Goal: Information Seeking & Learning: Learn about a topic

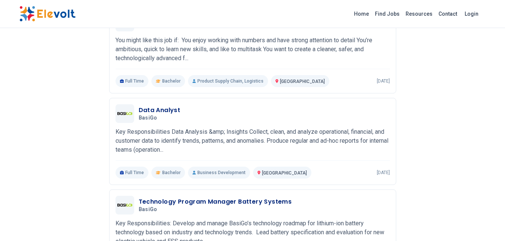
scroll to position [119, 0]
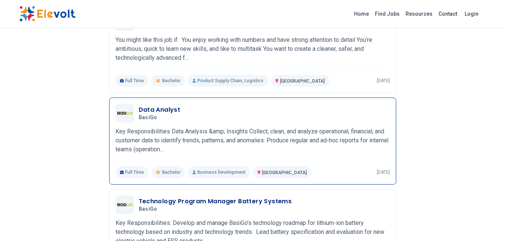
click at [155, 106] on h3 "Data Analyst" at bounding box center [160, 109] width 42 height 9
click at [158, 109] on h3 "Data Analyst" at bounding box center [160, 109] width 42 height 9
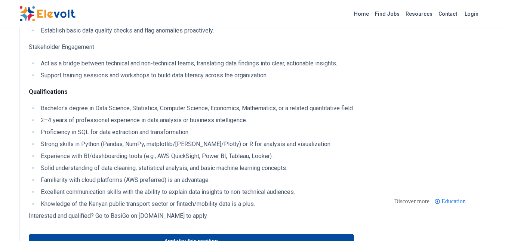
scroll to position [272, 0]
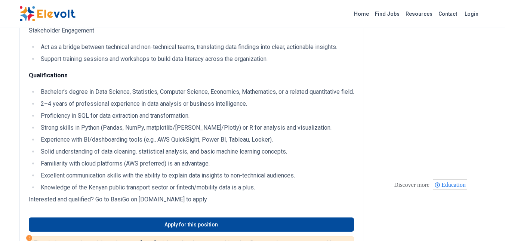
click at [133, 96] on li "Bachelor’s degree in Data Science, Statistics, Computer Science, Economics, Mat…" at bounding box center [195, 91] width 315 height 9
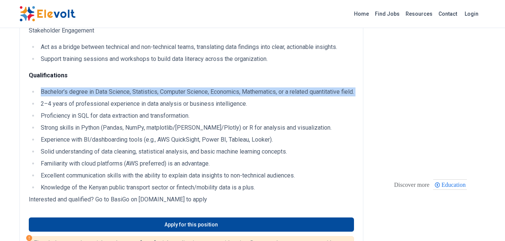
click at [133, 96] on li "Bachelor’s degree in Data Science, Statistics, Computer Science, Economics, Mat…" at bounding box center [195, 91] width 315 height 9
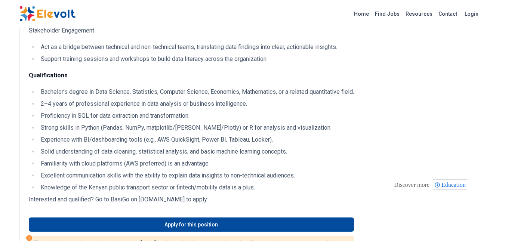
click at [133, 96] on li "Bachelor’s degree in Data Science, Statistics, Computer Science, Economics, Mat…" at bounding box center [195, 91] width 315 height 9
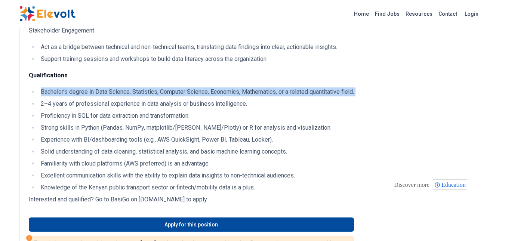
click at [133, 96] on li "Bachelor’s degree in Data Science, Statistics, Computer Science, Economics, Mat…" at bounding box center [195, 91] width 315 height 9
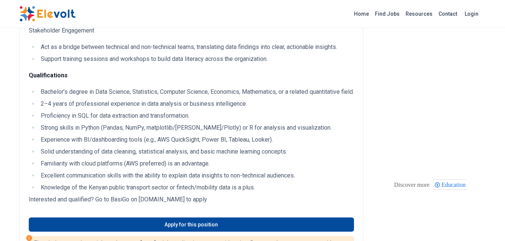
click at [133, 96] on li "Bachelor’s degree in Data Science, Statistics, Computer Science, Economics, Mat…" at bounding box center [195, 91] width 315 height 9
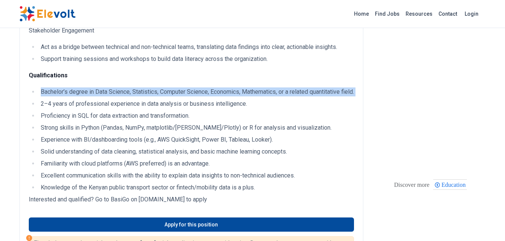
click at [133, 96] on li "Bachelor’s degree in Data Science, Statistics, Computer Science, Economics, Mat…" at bounding box center [195, 91] width 315 height 9
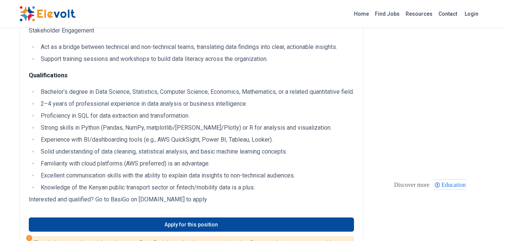
click at [137, 108] on li "2–4 years of professional experience in data analysis or business intelligence." at bounding box center [195, 103] width 315 height 9
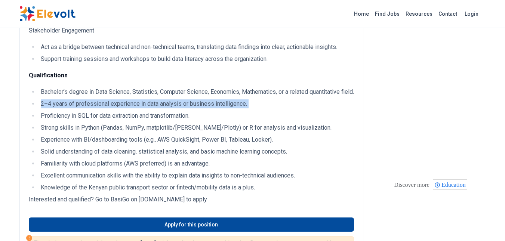
click at [137, 108] on li "2–4 years of professional experience in data analysis or business intelligence." at bounding box center [195, 103] width 315 height 9
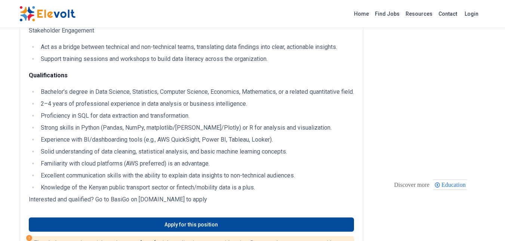
click at [138, 120] on li "Proficiency in SQL for data extraction and transformation." at bounding box center [195, 115] width 315 height 9
click at [142, 132] on li "Strong skills in Python (Pandas, NumPy, matplotlib/[PERSON_NAME]/Plotly) or R f…" at bounding box center [195, 127] width 315 height 9
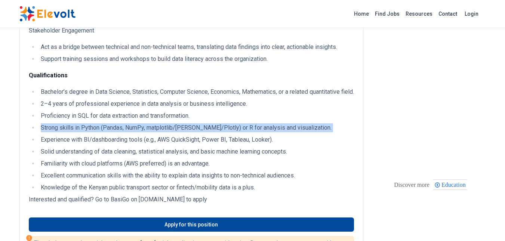
click at [142, 132] on li "Strong skills in Python (Pandas, NumPy, matplotlib/[PERSON_NAME]/Plotly) or R f…" at bounding box center [195, 127] width 315 height 9
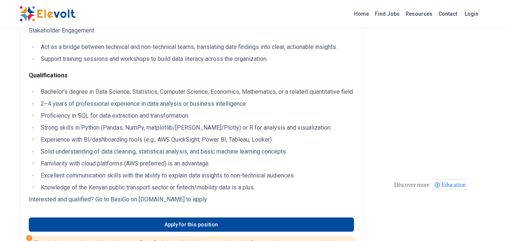
click at [143, 144] on li "Experience with BI/dashboarding tools (e.g., AWS QuickSight, Power BI, Tableau,…" at bounding box center [195, 139] width 315 height 9
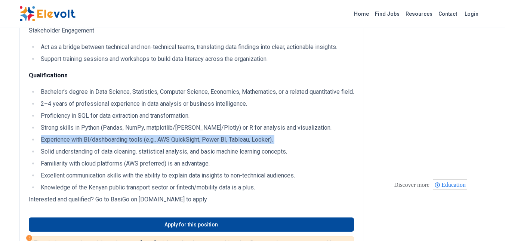
click at [143, 144] on li "Experience with BI/dashboarding tools (e.g., AWS QuickSight, Power BI, Tableau,…" at bounding box center [195, 139] width 315 height 9
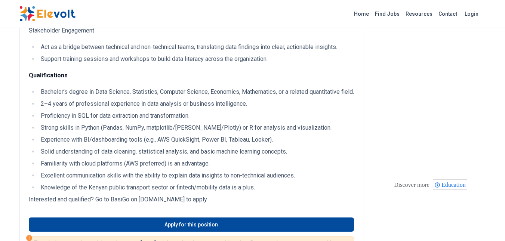
click at [139, 156] on li "Solid understanding of data cleaning, statistical analysis, and basic machine l…" at bounding box center [195, 151] width 315 height 9
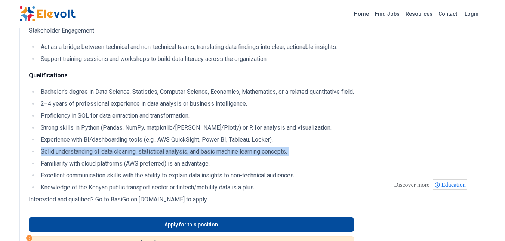
click at [139, 156] on li "Solid understanding of data cleaning, statistical analysis, and basic machine l…" at bounding box center [195, 151] width 315 height 9
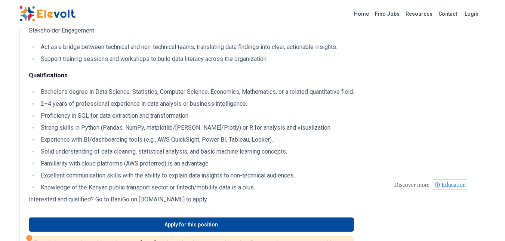
click at [139, 168] on li "Familiarity with cloud platforms (AWS preferred) is an advantage." at bounding box center [195, 163] width 315 height 9
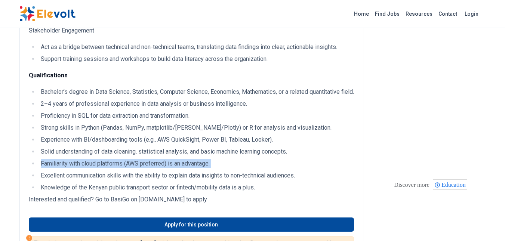
click at [139, 168] on li "Familiarity with cloud platforms (AWS preferred) is an advantage." at bounding box center [195, 163] width 315 height 9
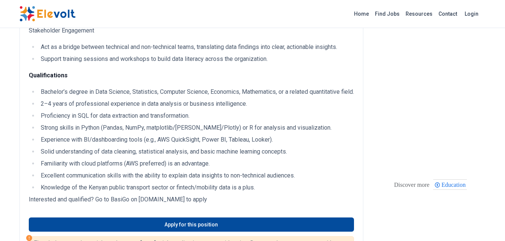
click at [133, 156] on li "Solid understanding of data cleaning, statistical analysis, and basic machine l…" at bounding box center [195, 151] width 315 height 9
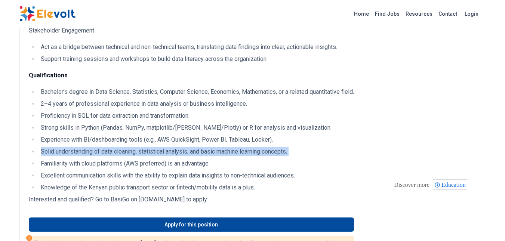
click at [133, 156] on li "Solid understanding of data cleaning, statistical analysis, and basic machine l…" at bounding box center [195, 151] width 315 height 9
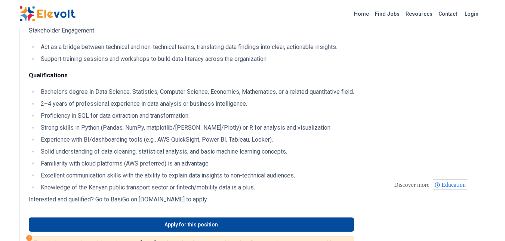
click at [138, 165] on ul "Bachelor’s degree in Data Science, Statistics, Computer Science, Economics, Mat…" at bounding box center [191, 139] width 325 height 105
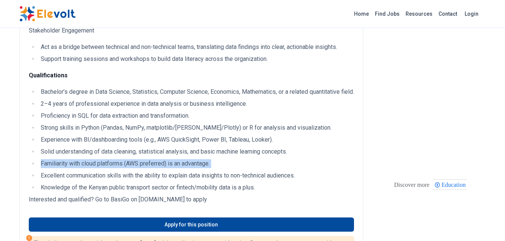
click at [138, 165] on ul "Bachelor’s degree in Data Science, Statistics, Computer Science, Economics, Mat…" at bounding box center [191, 139] width 325 height 105
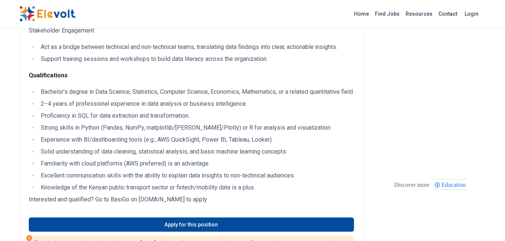
click at [124, 156] on li "Solid understanding of data cleaning, statistical analysis, and basic machine l…" at bounding box center [195, 151] width 315 height 9
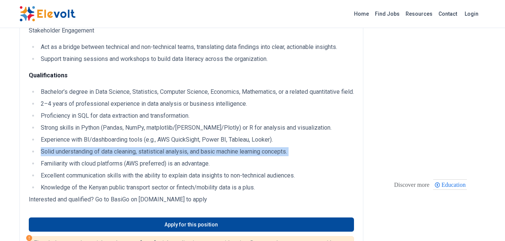
click at [124, 156] on li "Solid understanding of data cleaning, statistical analysis, and basic machine l…" at bounding box center [195, 151] width 315 height 9
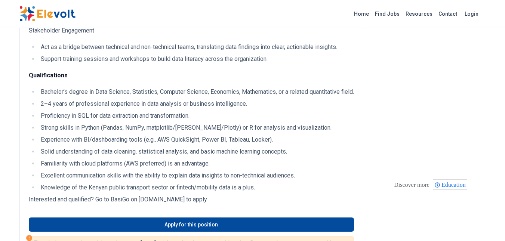
click at [123, 168] on li "Familiarity with cloud platforms (AWS preferred) is an advantage." at bounding box center [195, 163] width 315 height 9
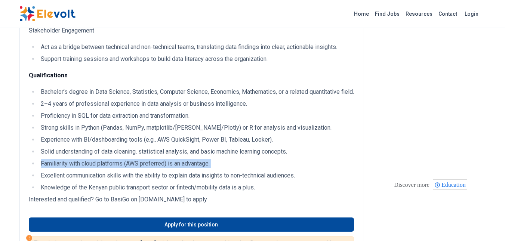
click at [123, 168] on li "Familiarity with cloud platforms (AWS preferred) is an advantage." at bounding box center [195, 163] width 315 height 9
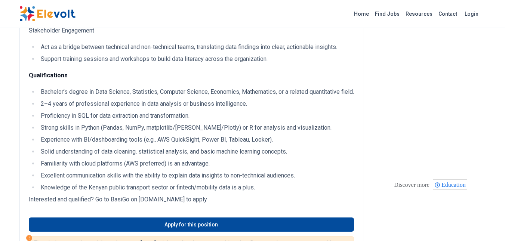
click at [130, 180] on li "Excellent communication skills with the ability to explain data insights to non…" at bounding box center [195, 175] width 315 height 9
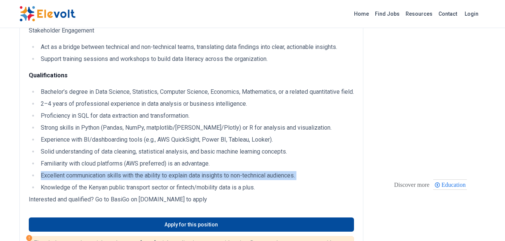
click at [130, 180] on li "Excellent communication skills with the ability to explain data insights to non…" at bounding box center [195, 175] width 315 height 9
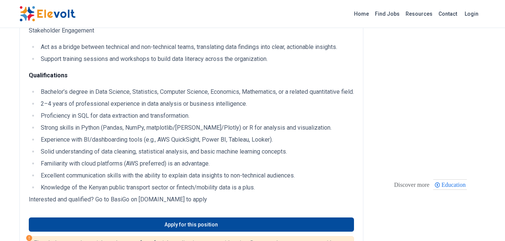
click at [130, 180] on li "Excellent communication skills with the ability to explain data insights to non…" at bounding box center [195, 175] width 315 height 9
click at [135, 192] on li "Knowledge of the Kenyan public transport sector or fintech/mobility data is a p…" at bounding box center [195, 187] width 315 height 9
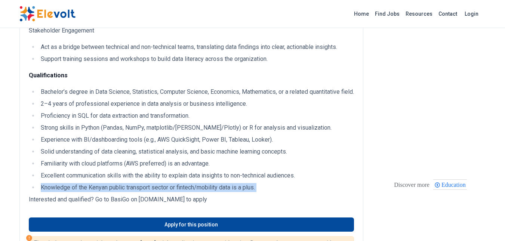
click at [135, 192] on li "Knowledge of the Kenyan public transport sector or fintech/mobility data is a p…" at bounding box center [195, 187] width 315 height 9
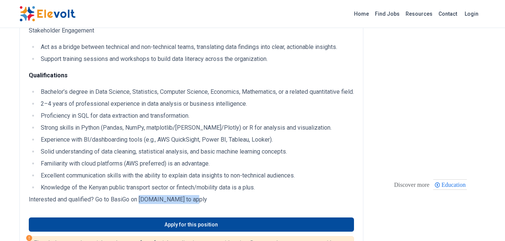
drag, startPoint x: 200, startPoint y: 208, endPoint x: 141, endPoint y: 208, distance: 59.4
click at [141, 204] on p "Interested and qualified? Go to BasiGo on [DOMAIN_NAME] to apply" at bounding box center [191, 199] width 325 height 9
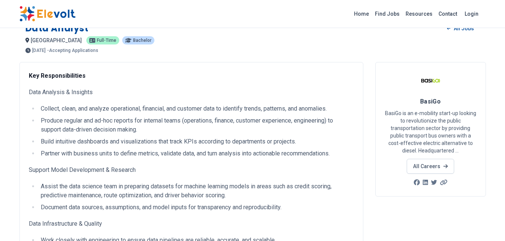
scroll to position [0, 0]
